Goal: Task Accomplishment & Management: Manage account settings

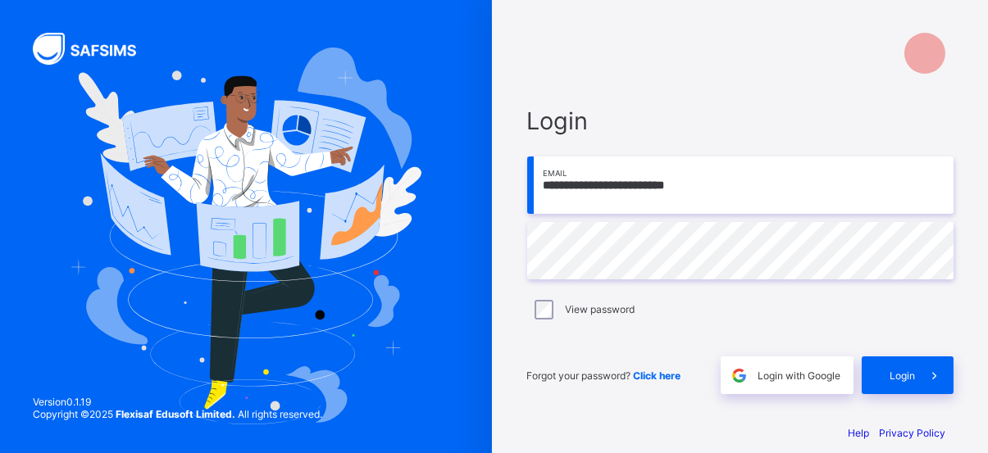
click at [718, 154] on div "**********" at bounding box center [740, 251] width 426 height 288
click at [686, 125] on span "Login" at bounding box center [740, 121] width 426 height 29
click at [916, 380] on span "Login" at bounding box center [902, 376] width 25 height 12
click at [903, 372] on div "Login" at bounding box center [907, 376] width 92 height 38
